Goal: Transaction & Acquisition: Purchase product/service

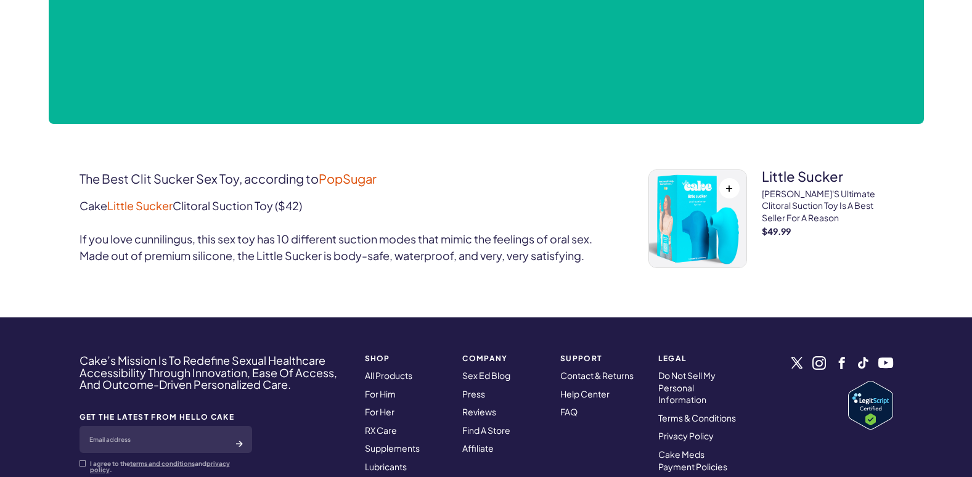
scroll to position [490, 0]
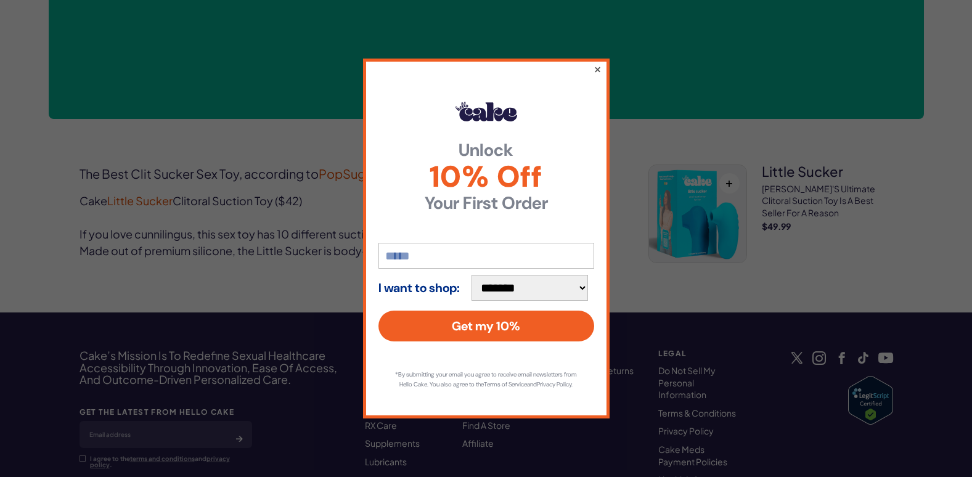
click at [598, 62] on button "×" at bounding box center [597, 69] width 8 height 15
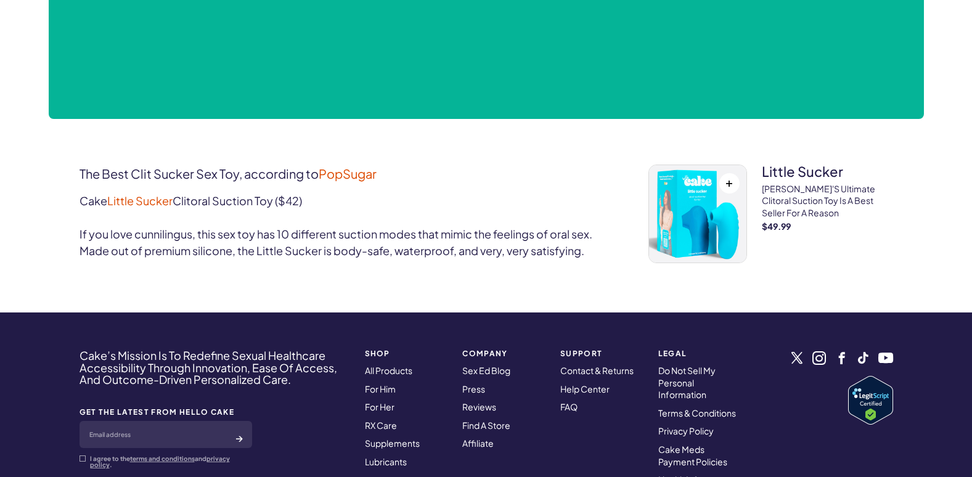
scroll to position [490, 0]
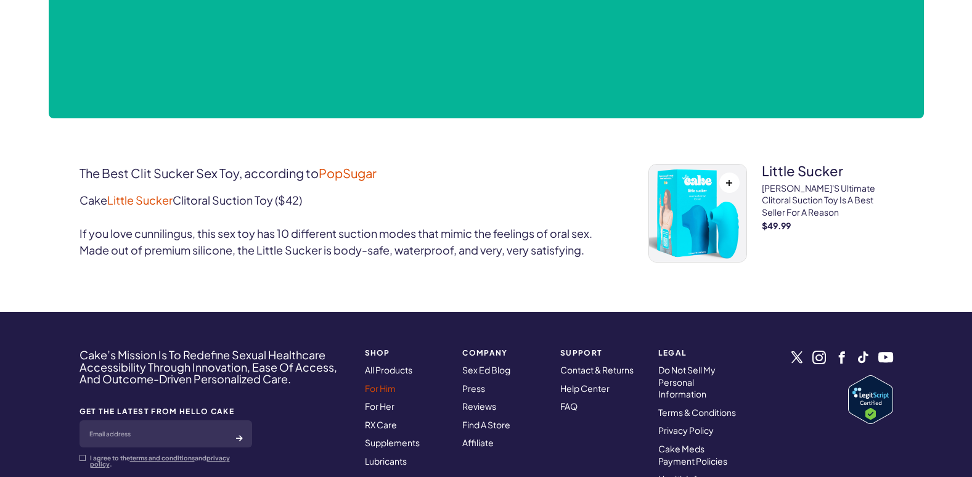
click at [375, 387] on link "For Him" at bounding box center [380, 388] width 31 height 11
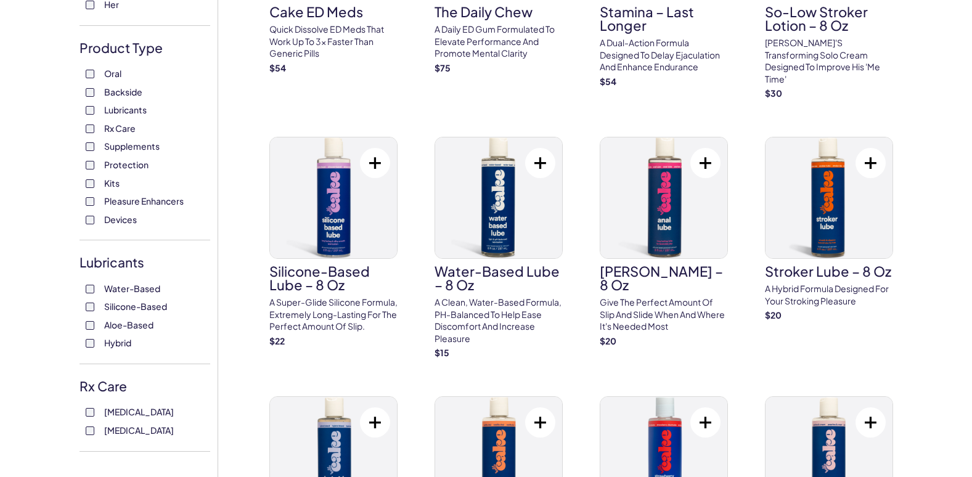
scroll to position [236, 0]
click at [120, 216] on span "Devices" at bounding box center [120, 219] width 33 height 16
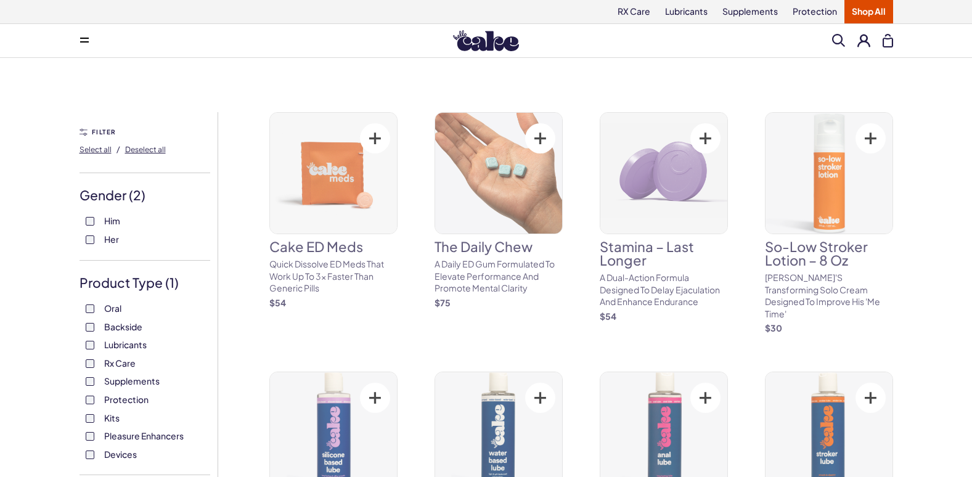
click at [94, 225] on label "Him" at bounding box center [145, 221] width 118 height 12
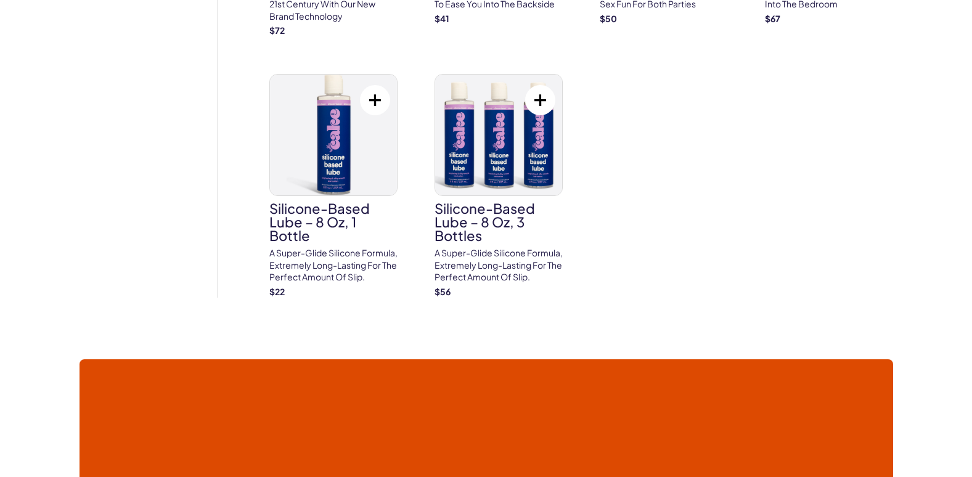
scroll to position [3962, 0]
